Goal: Information Seeking & Learning: Learn about a topic

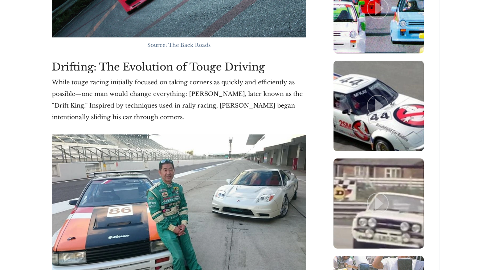
scroll to position [1213, 0]
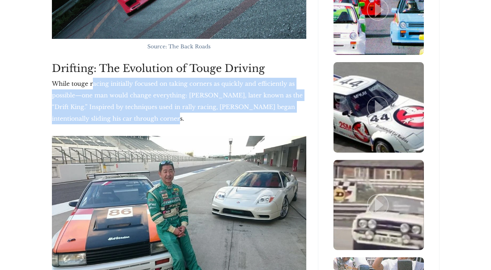
drag, startPoint x: 93, startPoint y: 67, endPoint x: 154, endPoint y: 104, distance: 70.8
click at [154, 104] on p "While touge racing initially focused on taking corners as quickly and efficient…" at bounding box center [179, 101] width 255 height 46
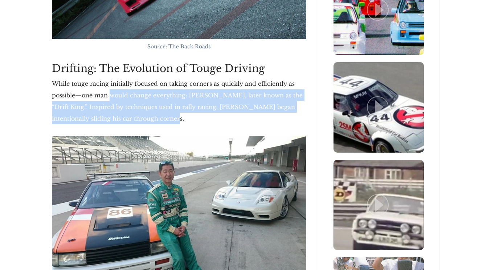
drag, startPoint x: 144, startPoint y: 100, endPoint x: 110, endPoint y: 87, distance: 36.2
click at [110, 87] on p "While touge racing initially focused on taking corners as quickly and efficient…" at bounding box center [179, 101] width 255 height 46
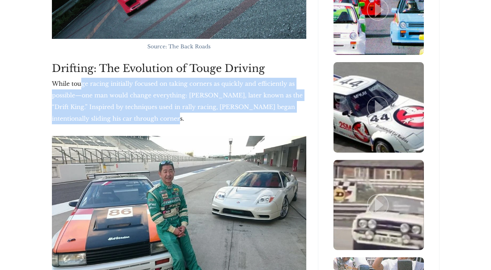
drag, startPoint x: 82, startPoint y: 71, endPoint x: 148, endPoint y: 101, distance: 71.8
click at [148, 101] on p "While touge racing initially focused on taking corners as quickly and efficient…" at bounding box center [179, 101] width 255 height 46
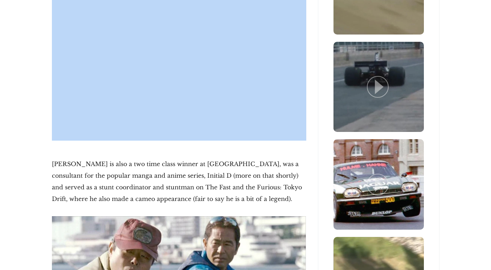
scroll to position [1581, 0]
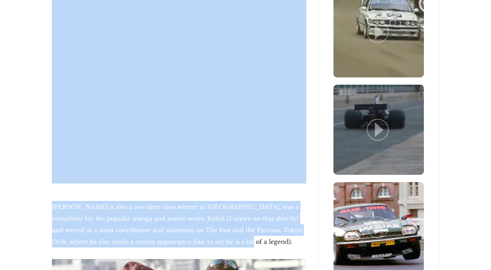
drag, startPoint x: 48, startPoint y: 55, endPoint x: 215, endPoint y: 224, distance: 237.8
copy div "Drifting: The Evolution of Touge Driving While touge racing initially focused o…"
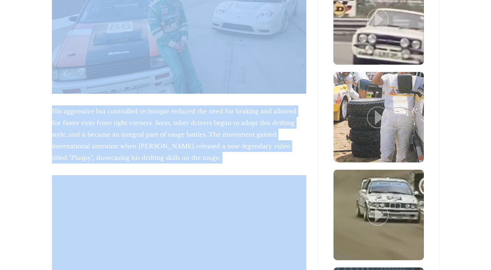
scroll to position [1397, 0]
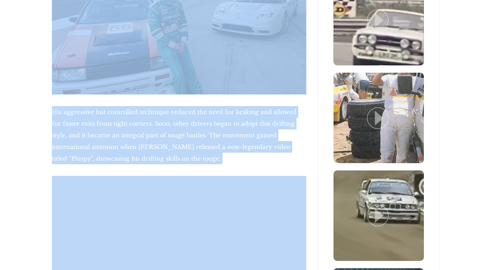
click at [158, 119] on p "His aggressive but controlled technique reduced the need for braking and allowe…" at bounding box center [179, 135] width 255 height 58
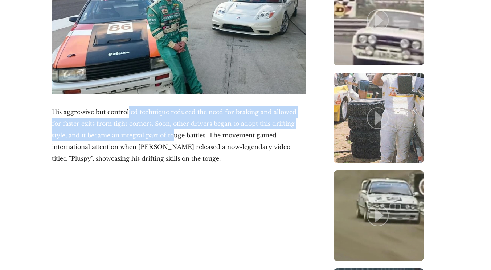
drag, startPoint x: 127, startPoint y: 98, endPoint x: 157, endPoint y: 123, distance: 38.6
click at [157, 123] on p "His aggressive but controlled technique reduced the need for braking and allowe…" at bounding box center [179, 135] width 255 height 58
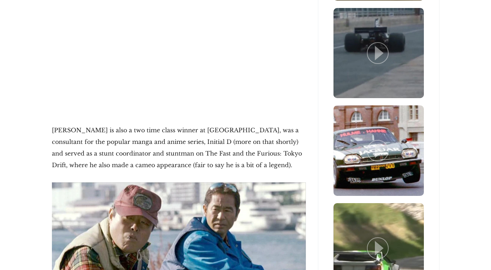
scroll to position [1620, 0]
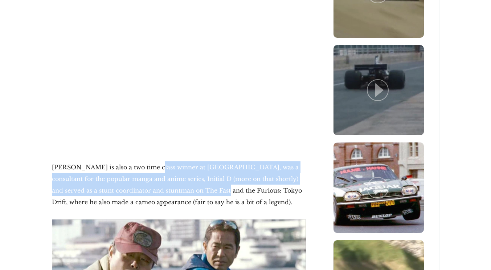
drag, startPoint x: 146, startPoint y: 159, endPoint x: 200, endPoint y: 176, distance: 56.0
click at [200, 176] on p "[PERSON_NAME] is also a two time class winner at [GEOGRAPHIC_DATA], was a consu…" at bounding box center [179, 184] width 255 height 46
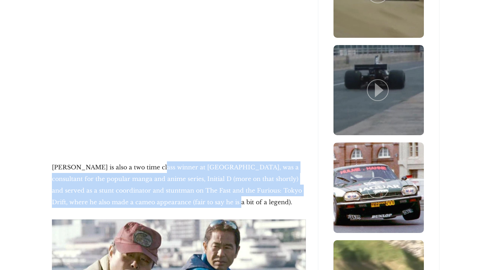
drag, startPoint x: 151, startPoint y: 158, endPoint x: 200, endPoint y: 194, distance: 61.6
click at [200, 194] on p "[PERSON_NAME] is also a two time class winner at [GEOGRAPHIC_DATA], was a consu…" at bounding box center [179, 184] width 255 height 46
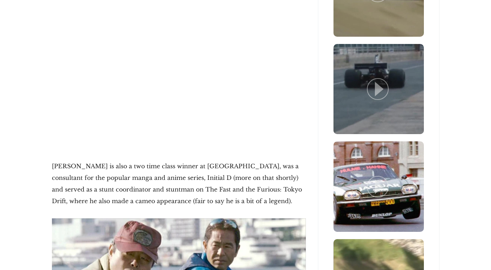
scroll to position [1622, 0]
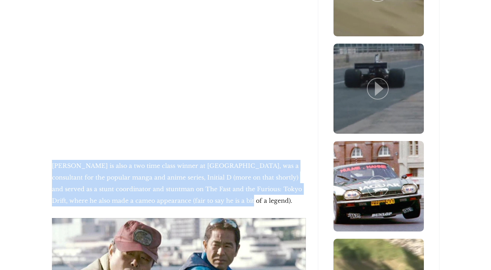
drag, startPoint x: 46, startPoint y: 152, endPoint x: 238, endPoint y: 183, distance: 193.6
copy p "[PERSON_NAME] is also a two time class winner at [GEOGRAPHIC_DATA], was a consu…"
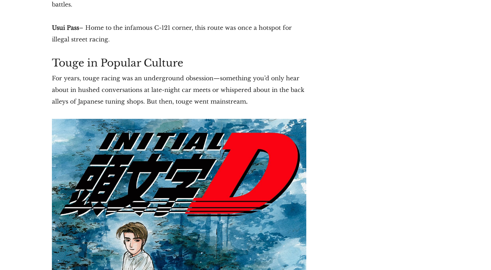
scroll to position [2247, 0]
click at [92, 86] on p "For years, touge racing was an underground obsession—something you’d only hear …" at bounding box center [179, 89] width 255 height 35
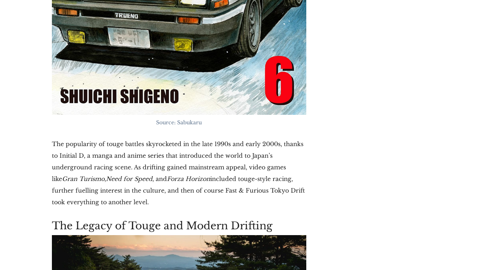
scroll to position [2643, 0]
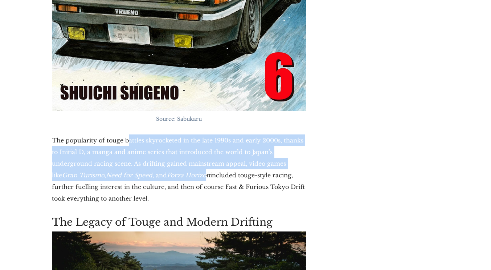
drag, startPoint x: 129, startPoint y: 128, endPoint x: 185, endPoint y: 168, distance: 69.2
click at [185, 168] on p "The popularity of touge battles skyrocketed in the late 1990s and early 2000s, …" at bounding box center [179, 169] width 255 height 70
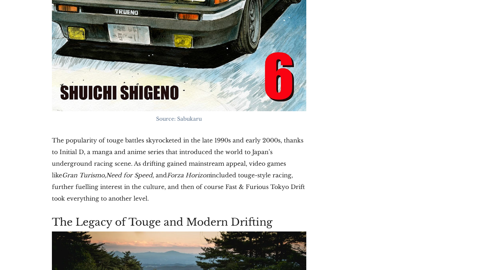
click at [187, 183] on p "The popularity of touge battles skyrocketed in the late 1990s and early 2000s, …" at bounding box center [179, 169] width 255 height 70
drag, startPoint x: 143, startPoint y: 183, endPoint x: 152, endPoint y: 182, distance: 9.1
click at [152, 182] on p "The popularity of touge battles skyrocketed in the late 1990s and early 2000s, …" at bounding box center [179, 169] width 255 height 70
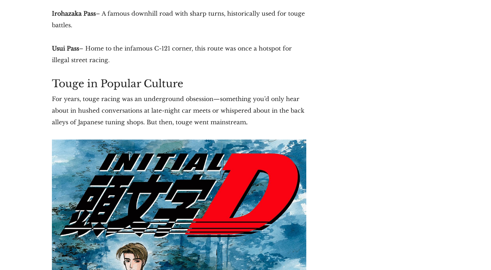
scroll to position [2217, 0]
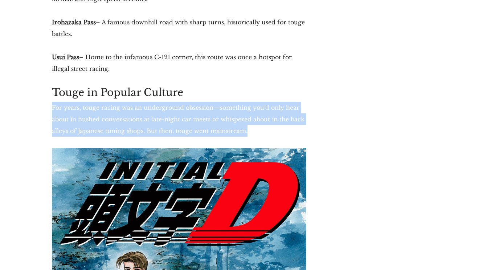
drag, startPoint x: 47, startPoint y: 95, endPoint x: 263, endPoint y: 118, distance: 216.9
copy p "For years, touge racing was an underground obsession—something you’d only hear …"
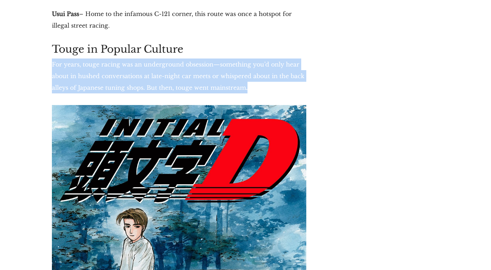
scroll to position [2099, 0]
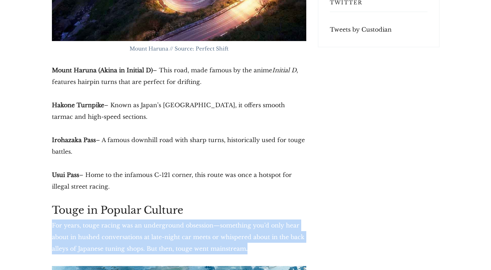
drag, startPoint x: 154, startPoint y: 221, endPoint x: 52, endPoint y: 207, distance: 102.9
copy div "For years, touge racing was an underground obsession—something you’d only hear …"
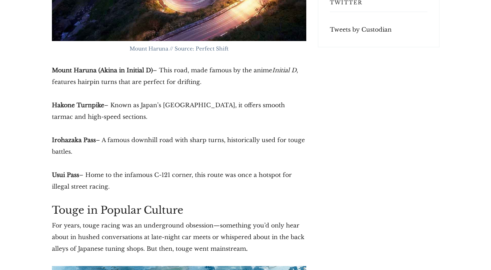
click at [153, 134] on p "Irohazaka Pass – A famous downhill road with sharp turns, historically used for…" at bounding box center [179, 145] width 255 height 23
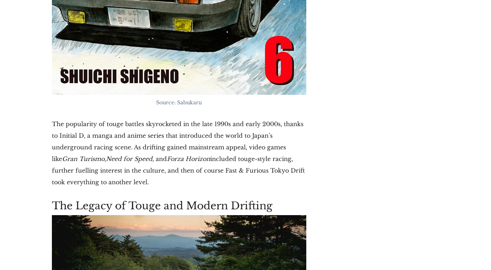
scroll to position [2658, 0]
